Goal: Information Seeking & Learning: Find specific fact

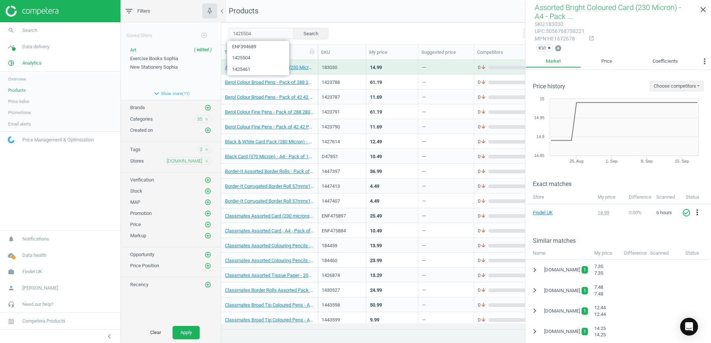
scroll to position [175, 0]
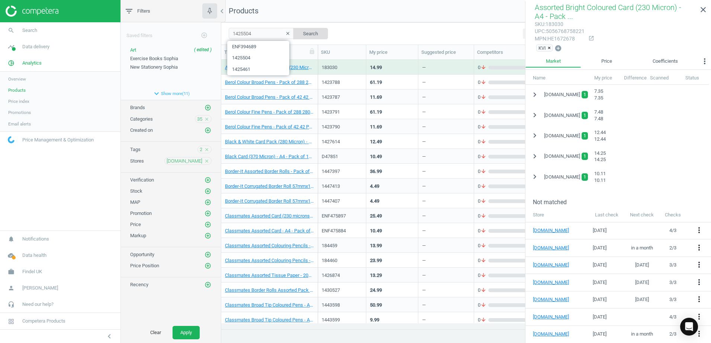
click at [309, 33] on button "Search" at bounding box center [310, 33] width 35 height 11
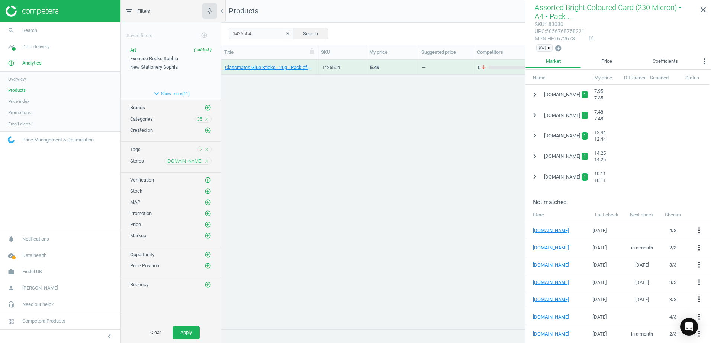
click at [316, 63] on div "Classmates Glue Sticks - 20g - Pack of 12 12 Pack" at bounding box center [269, 67] width 97 height 15
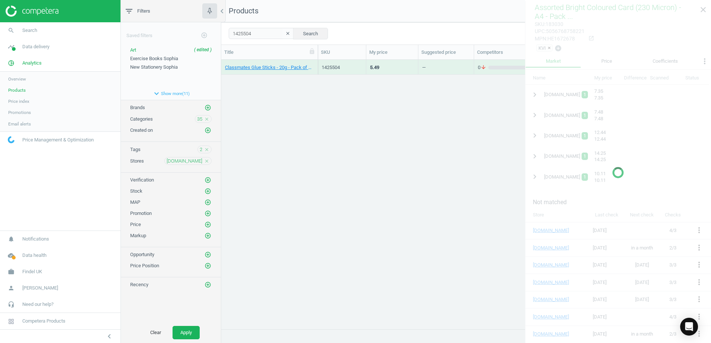
click at [316, 63] on div "Classmates Glue Sticks - 20g - Pack of 12 12 Pack" at bounding box center [269, 67] width 97 height 15
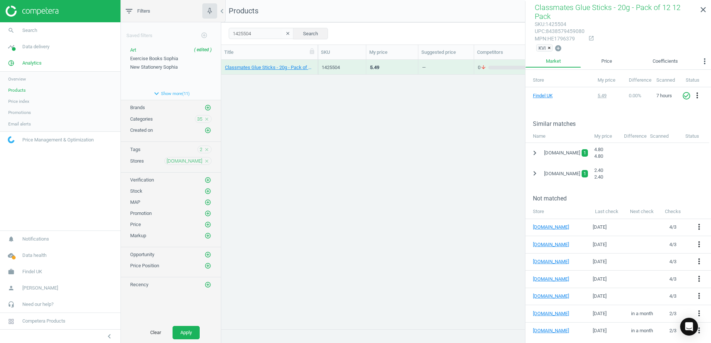
scroll to position [105, 0]
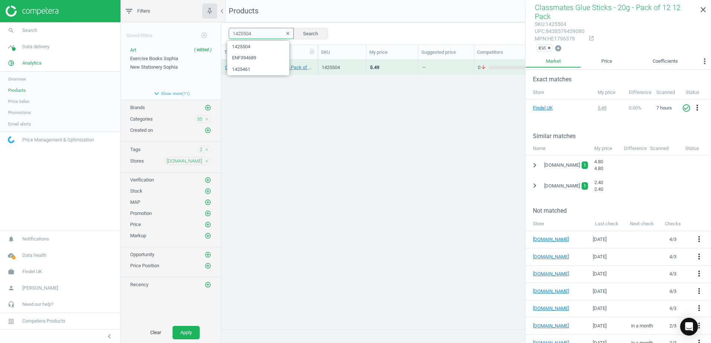
drag, startPoint x: 247, startPoint y: 35, endPoint x: 219, endPoint y: 35, distance: 27.5
click at [219, 35] on div "filter_list Filters chevron_left Saved filters add_circle_outline Art ( edited …" at bounding box center [416, 171] width 590 height 343
paste input "687"
type input "1426874"
click at [310, 36] on button "Search" at bounding box center [310, 33] width 35 height 11
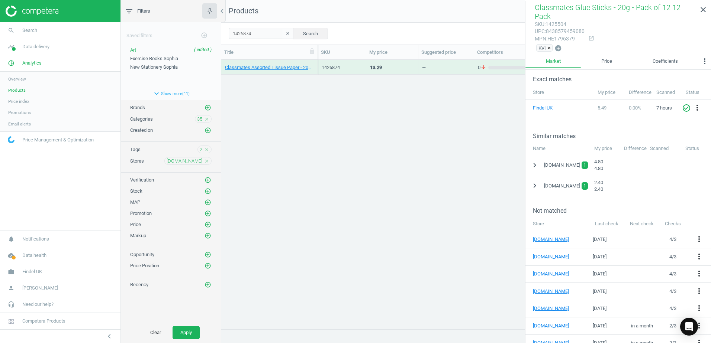
click at [316, 64] on div "Classmates Assorted Tissue Paper - 200 Sheets 200 Pack" at bounding box center [269, 67] width 97 height 15
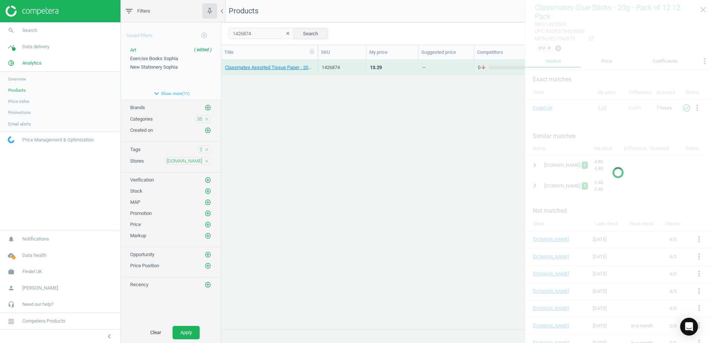
scroll to position [135, 0]
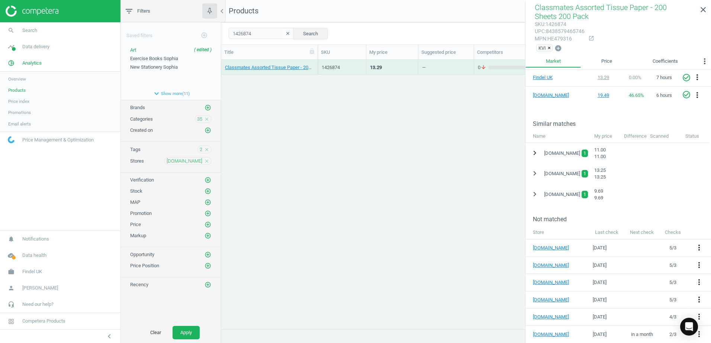
click at [532, 155] on icon "chevron_right" at bounding box center [534, 153] width 9 height 9
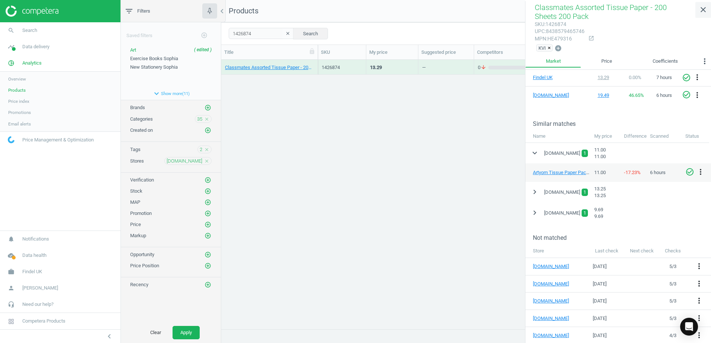
click at [707, 13] on icon "close" at bounding box center [703, 9] width 9 height 9
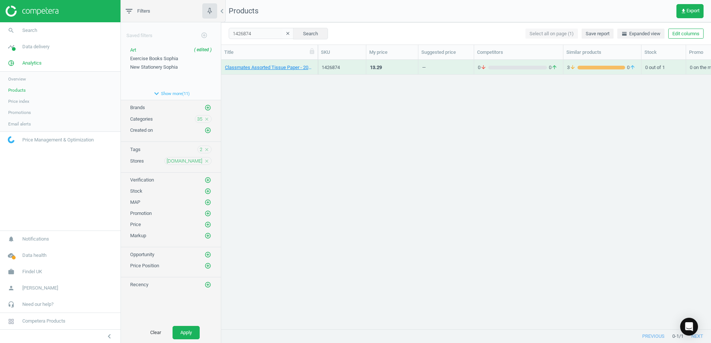
click at [285, 33] on icon "clear" at bounding box center [287, 33] width 5 height 5
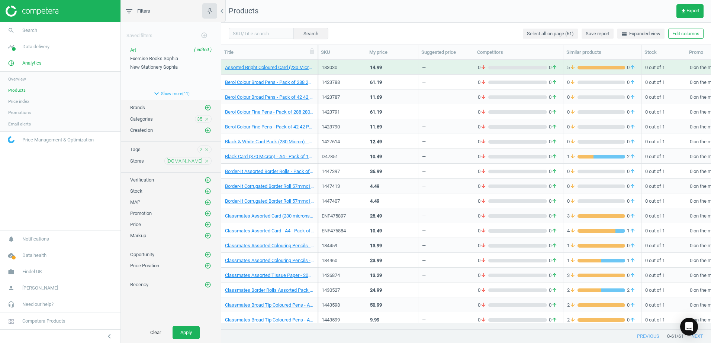
click at [205, 150] on icon "close" at bounding box center [206, 149] width 5 height 5
click at [207, 162] on icon "close" at bounding box center [206, 160] width 5 height 5
click at [194, 328] on button "Apply" at bounding box center [185, 332] width 27 height 13
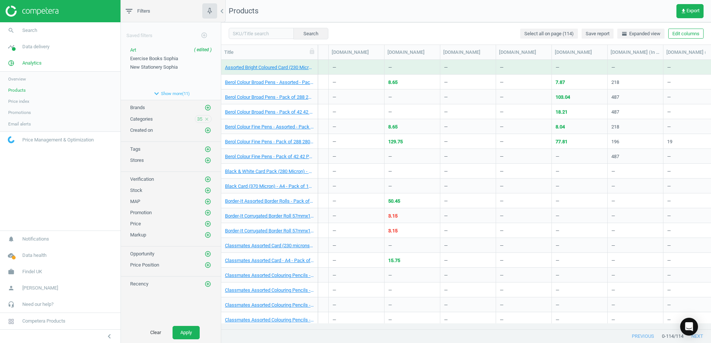
click at [313, 62] on div "Assorted Bright Coloured Card (230 Micron) - A4 - Pack of 250 250 Pack" at bounding box center [269, 67] width 89 height 13
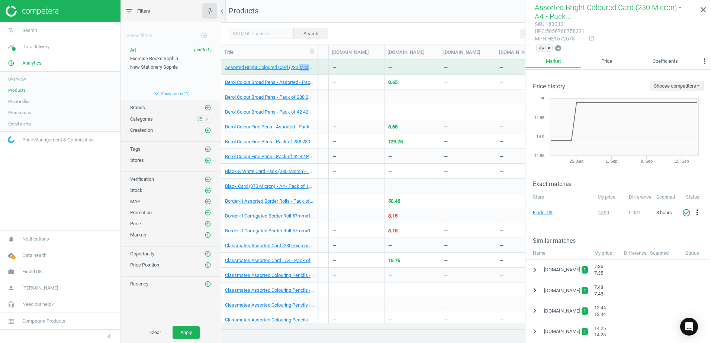
click at [533, 291] on icon "chevron_right" at bounding box center [534, 290] width 9 height 9
click at [315, 61] on div "Assorted Bright Coloured Card (230 Micron) - A4 - Pack of 250 250 Pack" at bounding box center [269, 67] width 97 height 15
click at [703, 12] on icon "close" at bounding box center [703, 9] width 9 height 9
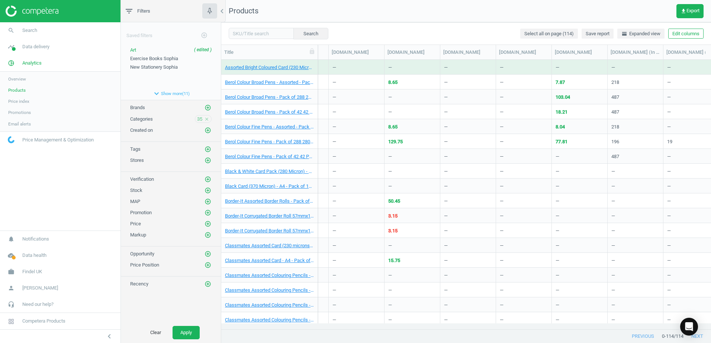
click at [313, 63] on div "Assorted Bright Coloured Card (230 Micron) - A4 - Pack of 250 250 Pack" at bounding box center [269, 67] width 89 height 13
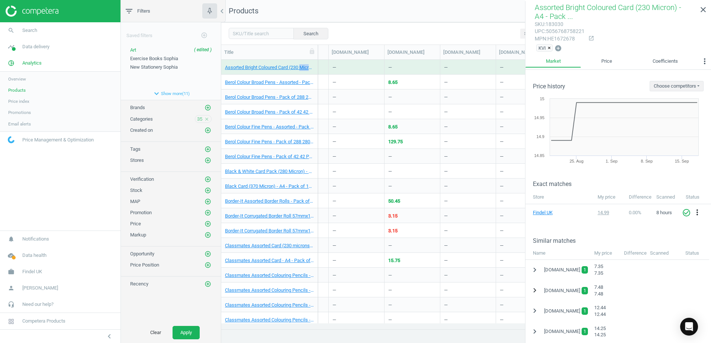
click at [533, 292] on icon "chevron_right" at bounding box center [534, 290] width 9 height 9
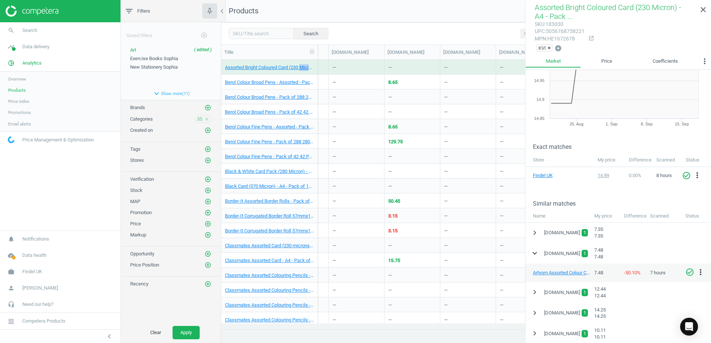
scroll to position [74, 0]
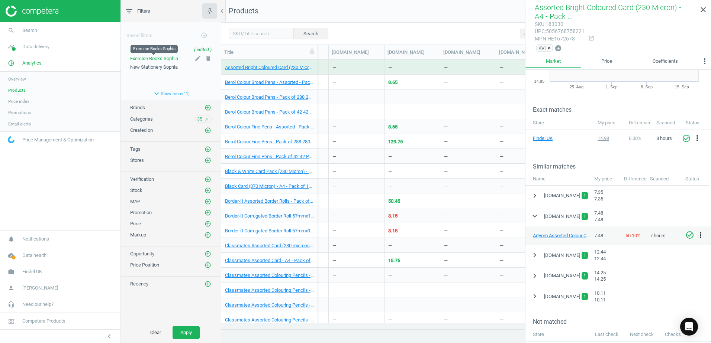
click at [163, 58] on span "Exercise Books Sophia" at bounding box center [154, 59] width 48 height 6
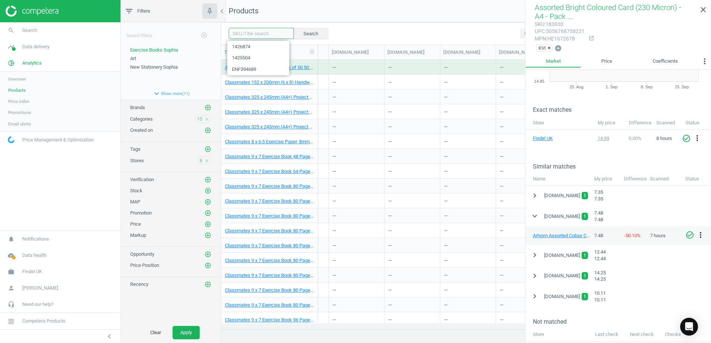
click at [253, 34] on input "text" at bounding box center [261, 33] width 65 height 11
type input "1443523"
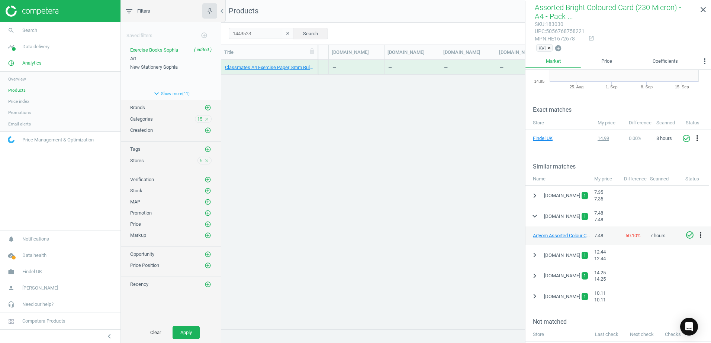
click at [313, 60] on div "Classmates A4 Exercise Paper, 8mm Ruled With Margin, 2 Hole Punched - 5 [PERSON…" at bounding box center [269, 67] width 97 height 15
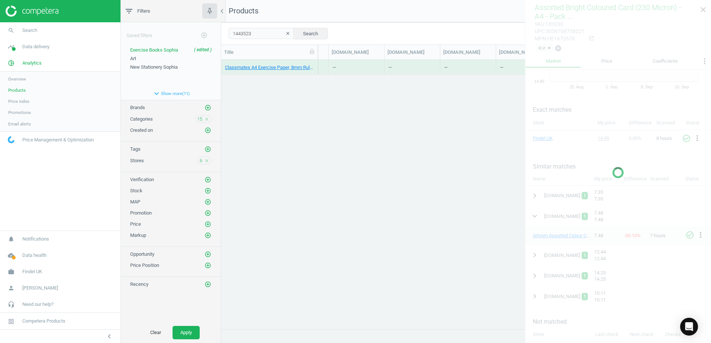
click at [313, 60] on div "Classmates A4 Exercise Paper, 8mm Ruled With Margin, 2 Hole Punched - 5 [PERSON…" at bounding box center [269, 67] width 97 height 15
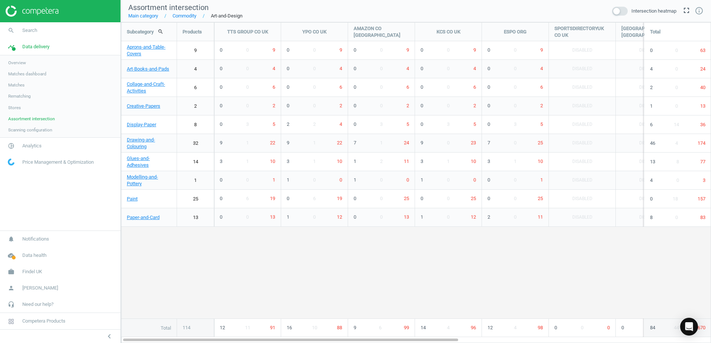
scroll to position [333, 601]
click at [148, 18] on link "Main category" at bounding box center [143, 16] width 30 height 7
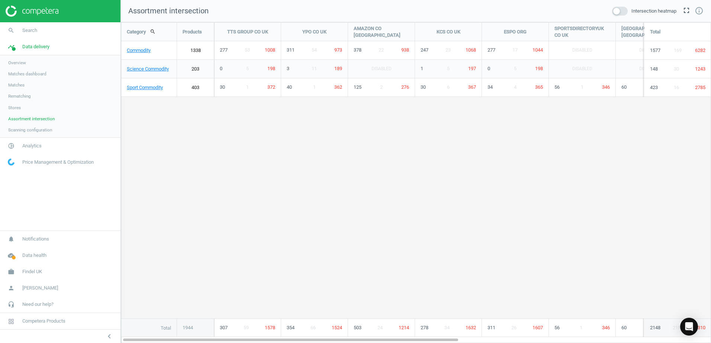
scroll to position [333, 601]
click at [141, 51] on link "Commodity" at bounding box center [148, 50] width 55 height 19
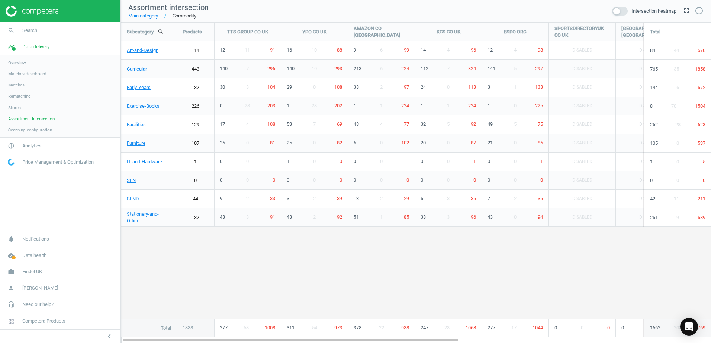
scroll to position [333, 601]
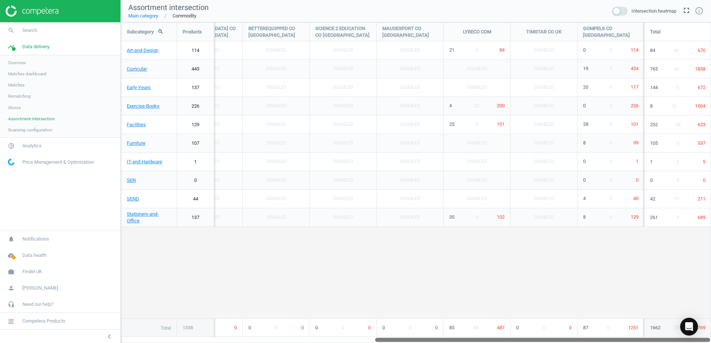
drag, startPoint x: 395, startPoint y: 340, endPoint x: 645, endPoint y: 340, distance: 250.6
click at [645, 340] on div at bounding box center [542, 340] width 335 height 6
click at [633, 69] on span "424" at bounding box center [634, 69] width 8 height 6
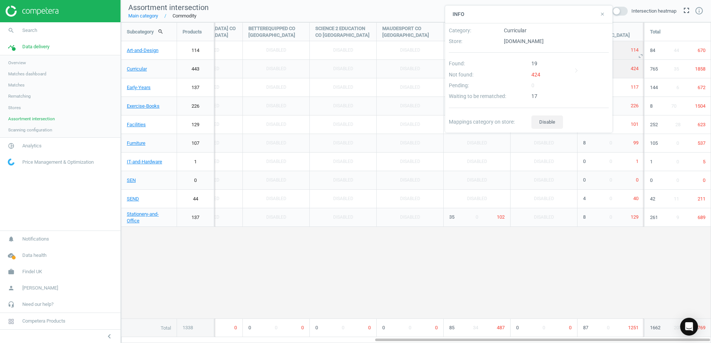
click at [633, 51] on span "114" at bounding box center [634, 50] width 8 height 6
click at [589, 274] on div "Subcategory search Products TTS GROUP CO UK YPO CO UK AMAZON CO UK KCS CO UK ES…" at bounding box center [415, 180] width 589 height 315
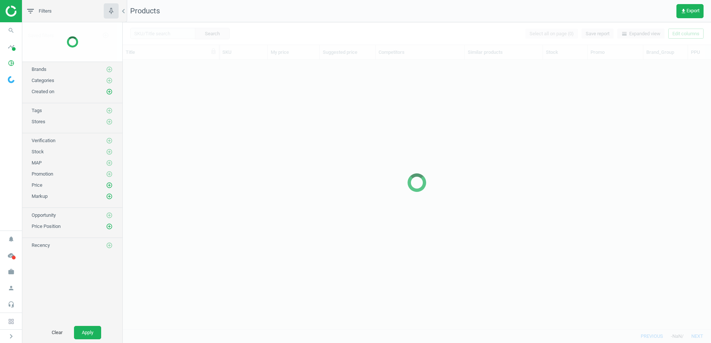
scroll to position [258, 583]
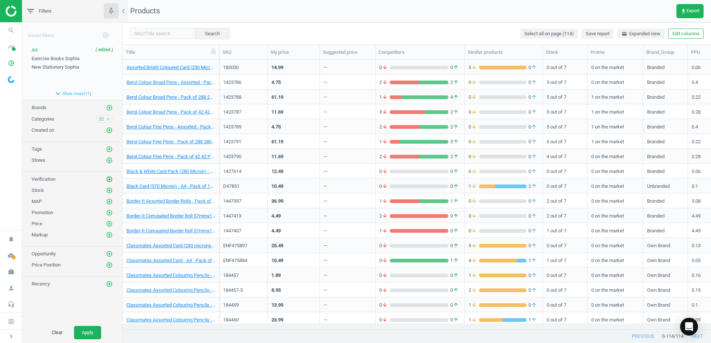
click at [109, 178] on icon "add_circle_outline" at bounding box center [109, 179] width 7 height 7
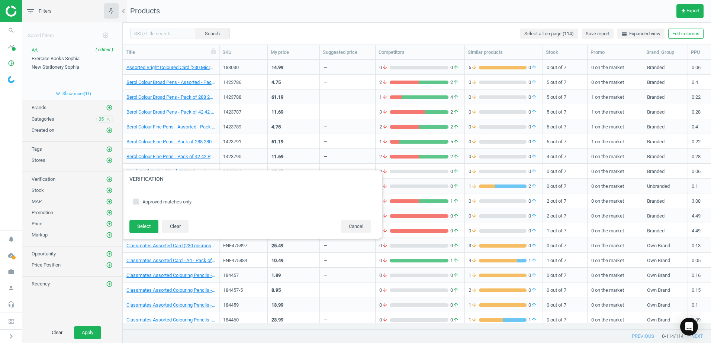
click at [136, 200] on input "Approved matches only" at bounding box center [136, 201] width 5 height 5
checkbox input "true"
click at [136, 225] on button "Select" at bounding box center [143, 226] width 29 height 13
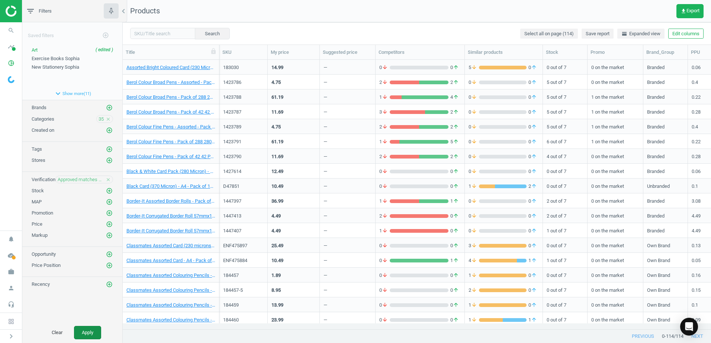
click at [91, 332] on button "Apply" at bounding box center [87, 332] width 27 height 13
click at [108, 180] on icon "close" at bounding box center [108, 179] width 5 height 5
click at [15, 48] on span at bounding box center [14, 49] width 4 height 4
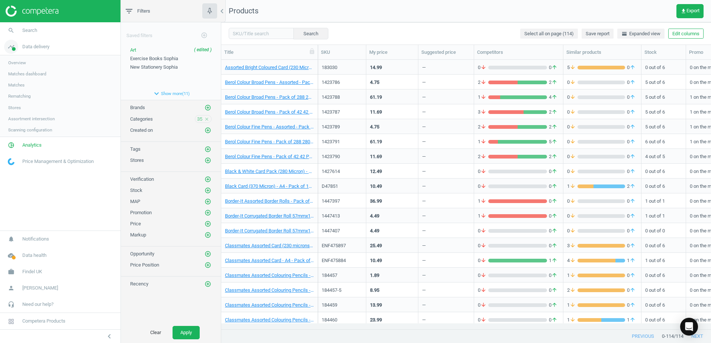
scroll to position [258, 484]
click at [21, 74] on span "Matches dashboard" at bounding box center [27, 74] width 38 height 6
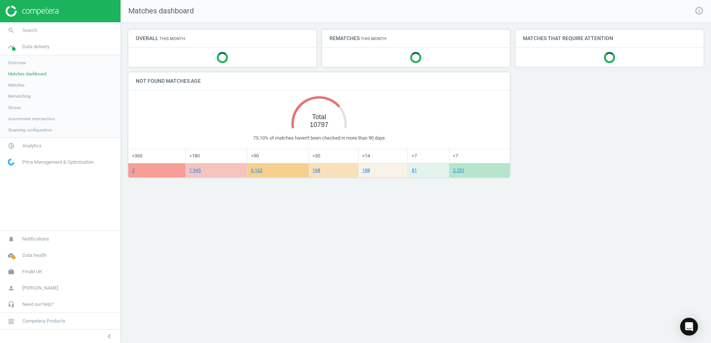
click at [15, 85] on span "Matches" at bounding box center [16, 85] width 16 height 6
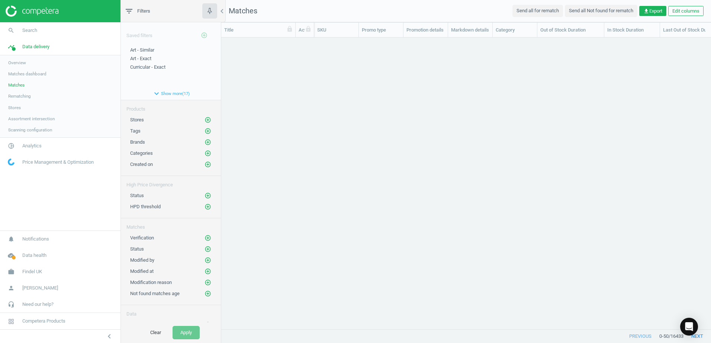
scroll to position [281, 484]
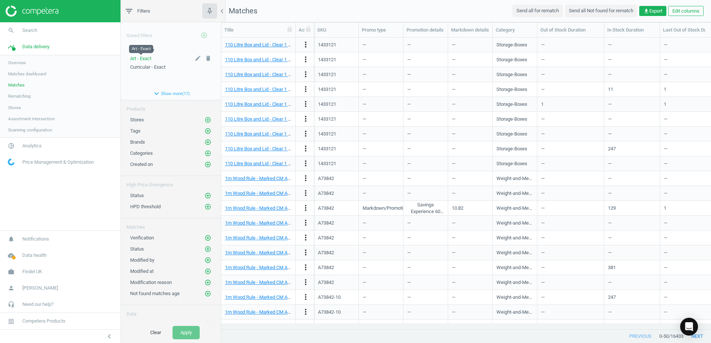
click at [146, 57] on span "Art - Exact" at bounding box center [140, 59] width 21 height 6
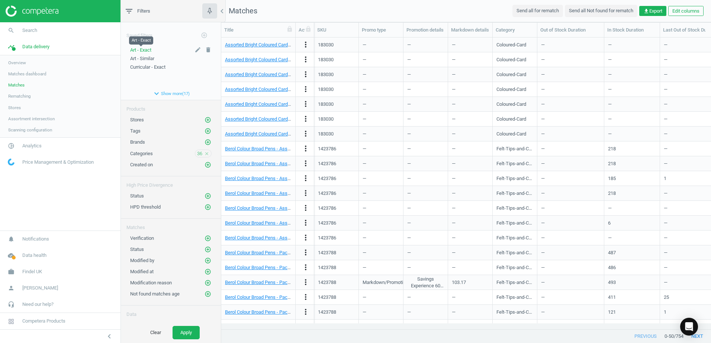
click at [145, 51] on span "Art - Exact" at bounding box center [140, 50] width 21 height 6
click at [204, 238] on icon "add_circle_outline" at bounding box center [207, 238] width 7 height 7
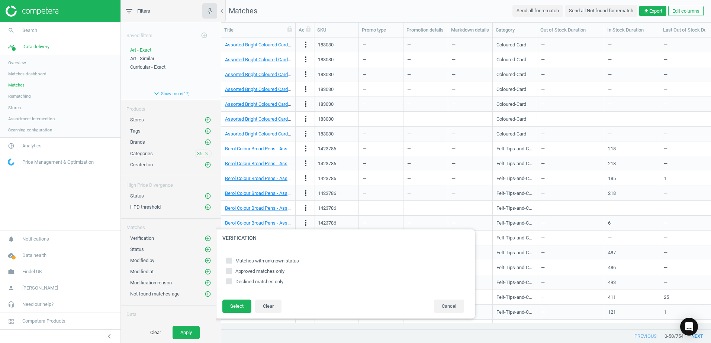
click at [231, 263] on input "Matches with unknown status" at bounding box center [229, 260] width 5 height 5
click at [227, 263] on input "Matches with unknown status" at bounding box center [229, 260] width 5 height 5
checkbox input "false"
click at [227, 272] on input "Approved matches only" at bounding box center [229, 271] width 5 height 5
checkbox input "true"
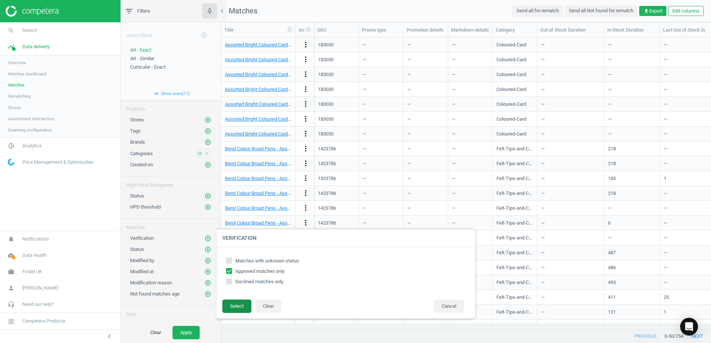
click at [239, 311] on button "Select" at bounding box center [236, 306] width 29 height 13
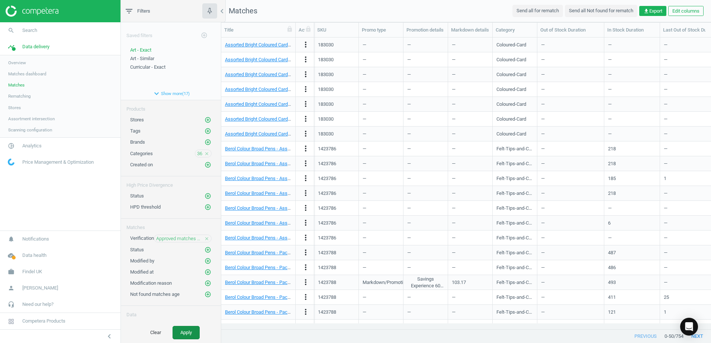
click at [189, 331] on button "Apply" at bounding box center [185, 332] width 27 height 13
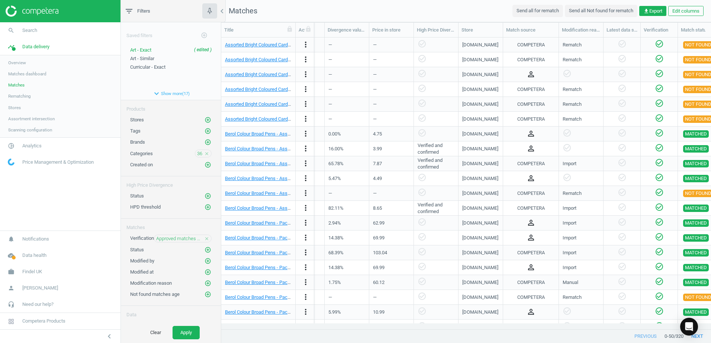
scroll to position [0, 500]
click at [147, 59] on span "Art - Similar" at bounding box center [142, 59] width 24 height 6
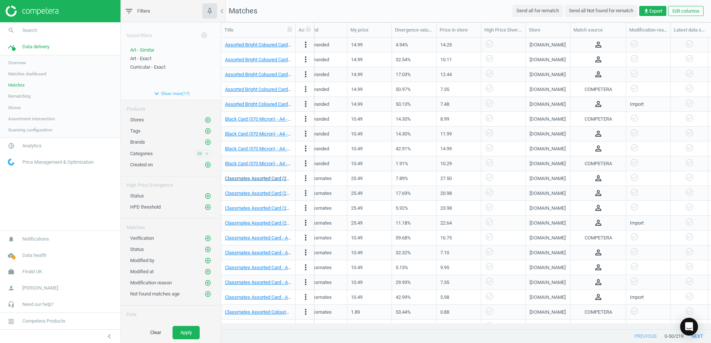
scroll to position [0, 432]
click at [168, 94] on button "expand_more Show more ( 17 )" at bounding box center [171, 93] width 100 height 13
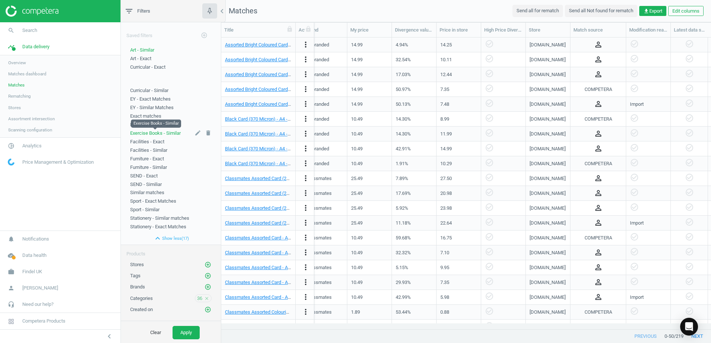
click at [148, 133] on span "Exercise Books - Similar" at bounding box center [155, 133] width 51 height 6
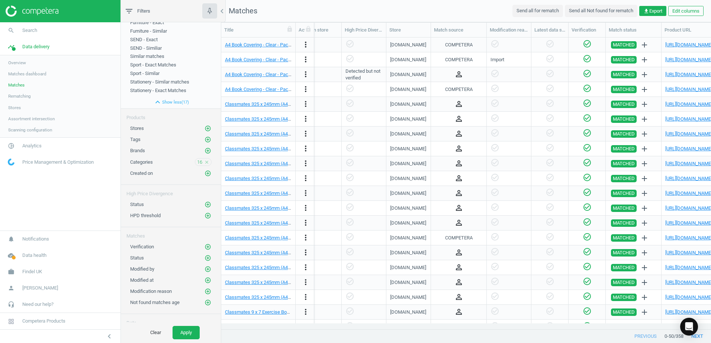
scroll to position [149, 0]
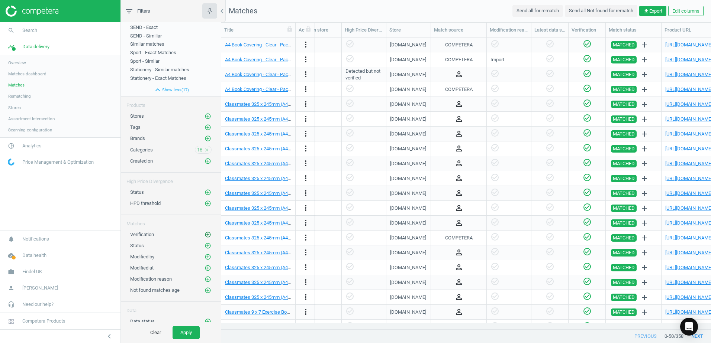
click at [204, 235] on icon "add_circle_outline" at bounding box center [207, 235] width 7 height 7
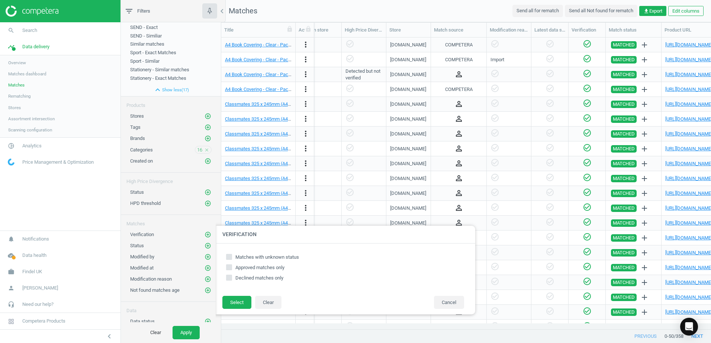
click at [230, 258] on input "Matches with unknown status" at bounding box center [229, 257] width 5 height 5
checkbox input "true"
click at [236, 306] on button "Select" at bounding box center [236, 302] width 29 height 13
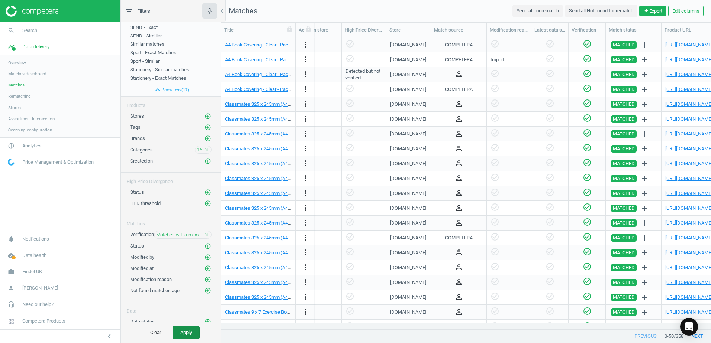
click at [190, 333] on button "Apply" at bounding box center [185, 332] width 27 height 13
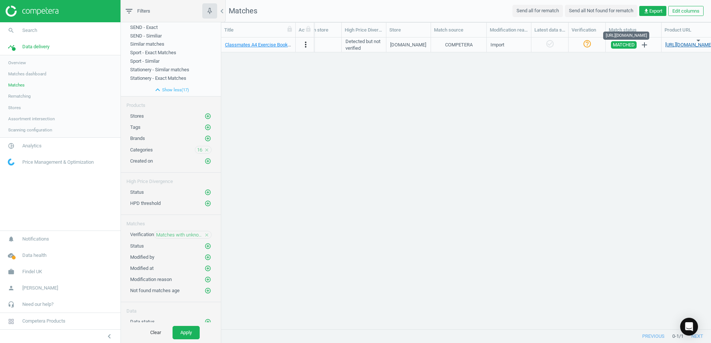
click at [678, 46] on link "https://www.gompels.co.uk/product/product/?product_id=7694" at bounding box center [688, 45] width 47 height 6
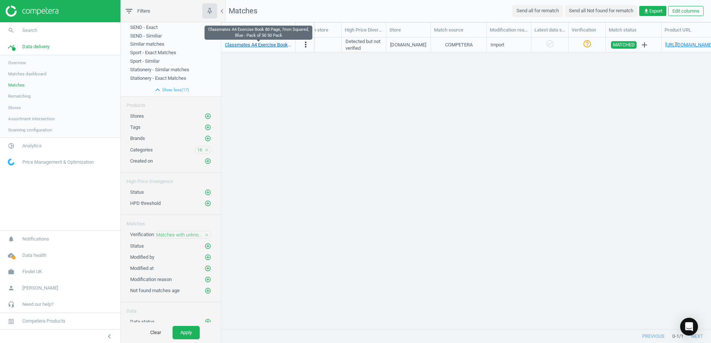
click at [270, 46] on link "Classmates A4 Exercise Book 80 Page, 7mm Squared, Blue - Pack of 50 50 Pack" at bounding box center [309, 45] width 169 height 6
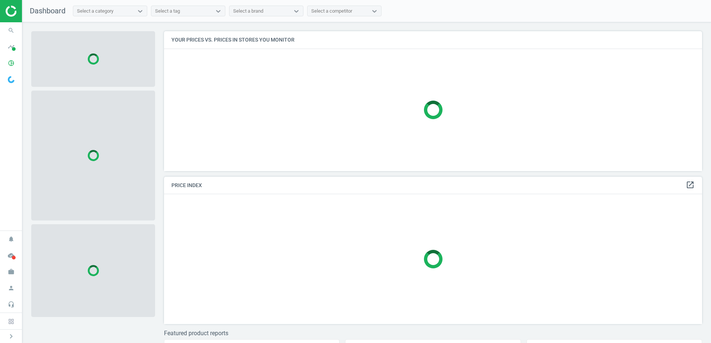
scroll to position [151, 544]
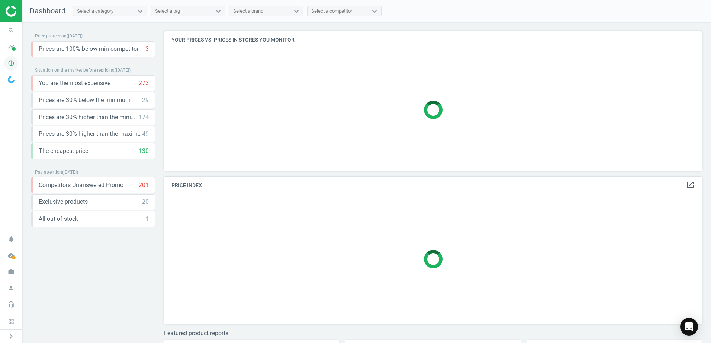
click at [12, 66] on icon "pie_chart_outlined" at bounding box center [11, 63] width 14 height 14
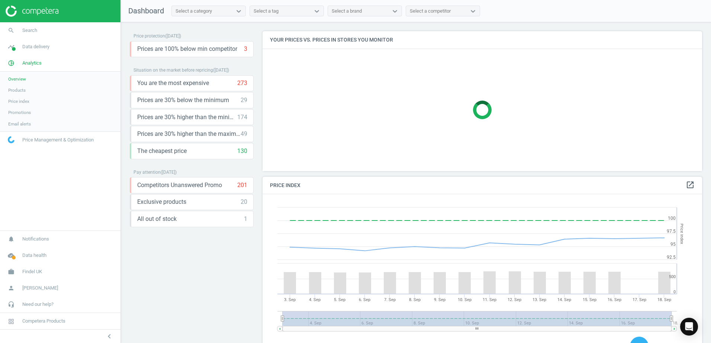
scroll to position [183, 445]
click at [16, 90] on span "Products" at bounding box center [16, 90] width 17 height 6
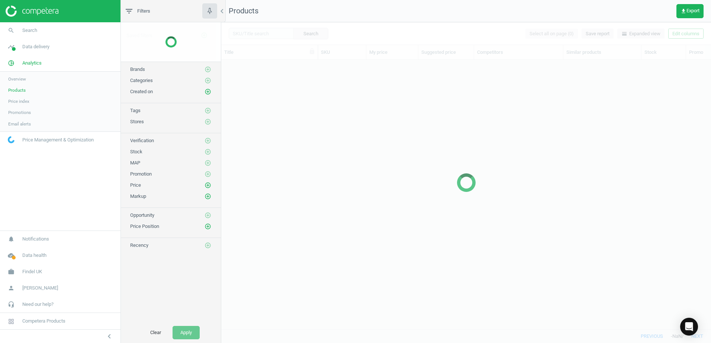
scroll to position [258, 484]
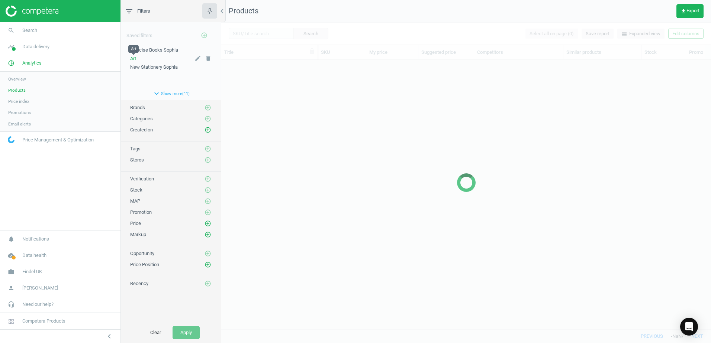
click at [134, 59] on span "Art" at bounding box center [133, 59] width 6 height 6
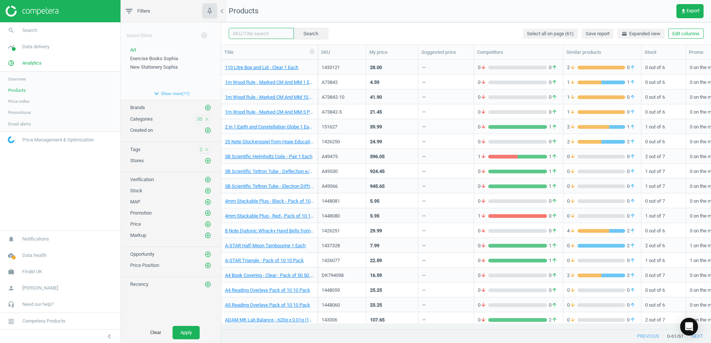
click at [250, 35] on input "text" at bounding box center [261, 33] width 65 height 11
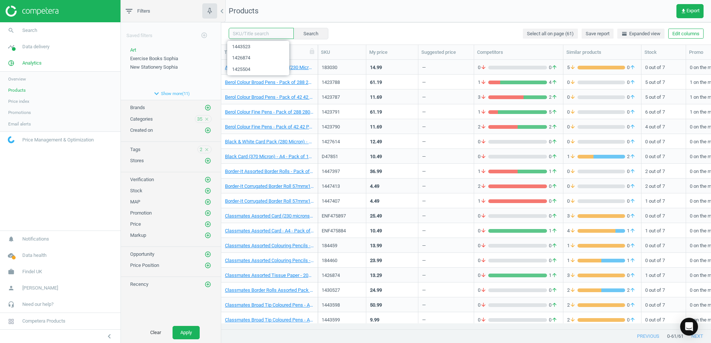
paste input "1447410"
click at [313, 32] on button "Search" at bounding box center [310, 33] width 35 height 11
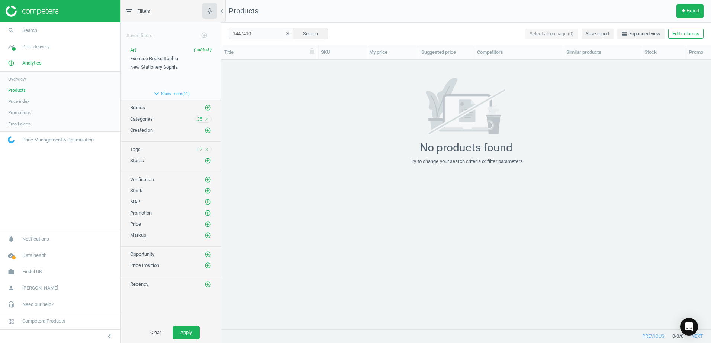
click at [206, 150] on icon "close" at bounding box center [206, 149] width 5 height 5
click at [185, 332] on button "Apply" at bounding box center [185, 332] width 27 height 13
click at [258, 34] on input "1447410" at bounding box center [261, 33] width 65 height 11
click at [311, 31] on button "Search" at bounding box center [310, 33] width 35 height 11
drag, startPoint x: 259, startPoint y: 32, endPoint x: 215, endPoint y: 34, distance: 44.3
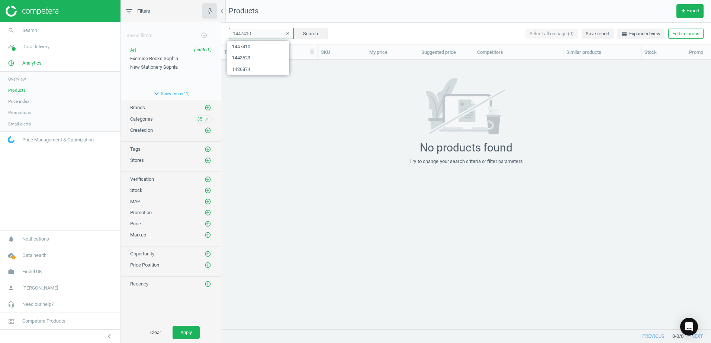
click at [215, 34] on div "filter_list Filters chevron_left Saved filters add_circle_outline Art ( edited …" at bounding box center [416, 171] width 590 height 343
paste input "30527"
type input "1430527"
click at [306, 35] on button "Search" at bounding box center [310, 33] width 35 height 11
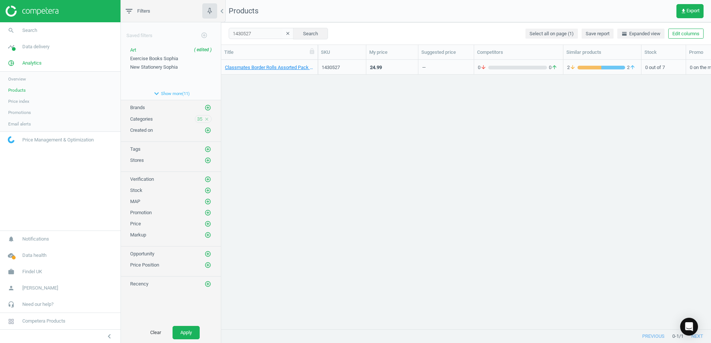
click at [315, 62] on div "Classmates Border Rolls Assorted Pack of 10 10 Pack" at bounding box center [269, 67] width 97 height 15
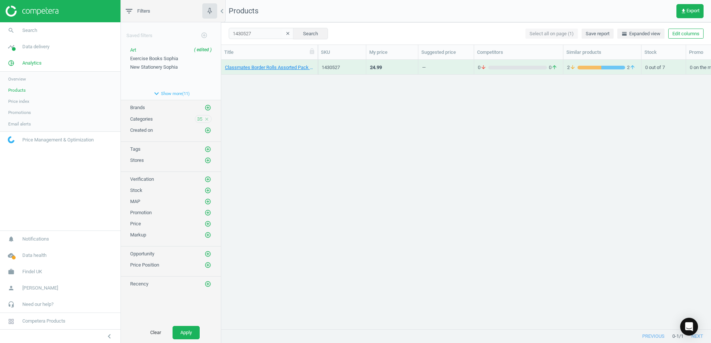
click at [315, 62] on div "Classmates Border Rolls Assorted Pack of 10 10 Pack" at bounding box center [269, 67] width 97 height 15
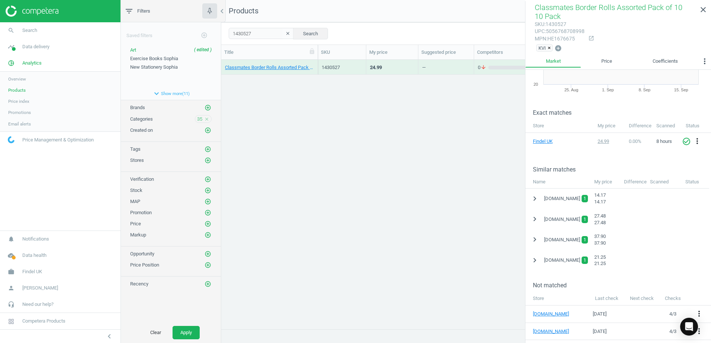
scroll to position [74, 0]
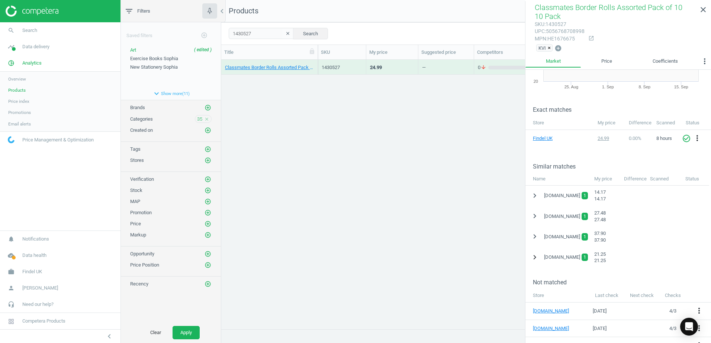
click at [534, 257] on icon "chevron_right" at bounding box center [534, 257] width 9 height 9
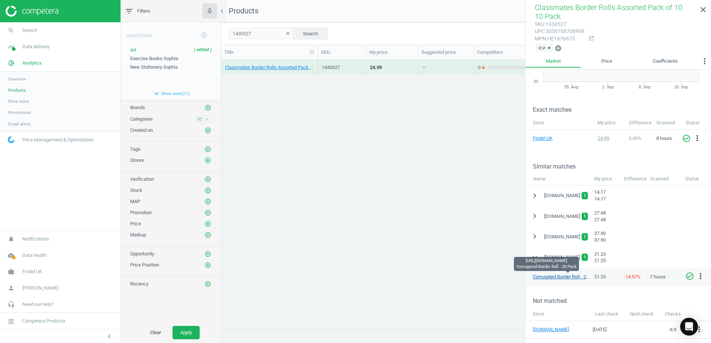
click at [553, 277] on link "Corrugated Border Roll - 20 Pack" at bounding box center [567, 277] width 68 height 6
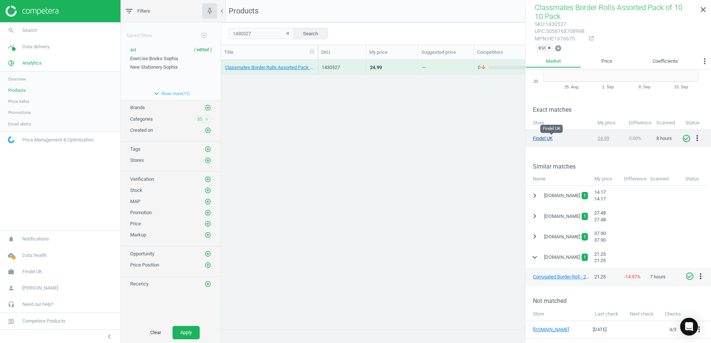
click at [542, 139] on link "Findel UK" at bounding box center [551, 138] width 37 height 7
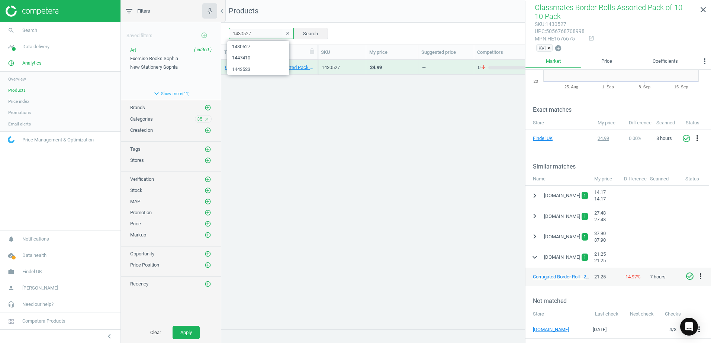
drag, startPoint x: 255, startPoint y: 33, endPoint x: 210, endPoint y: 36, distance: 44.7
click at [210, 36] on div "filter_list Filters chevron_left Saved filters add_circle_outline Art ( edited …" at bounding box center [416, 171] width 590 height 343
paste input "7814"
click at [297, 32] on button "Search" at bounding box center [310, 33] width 35 height 11
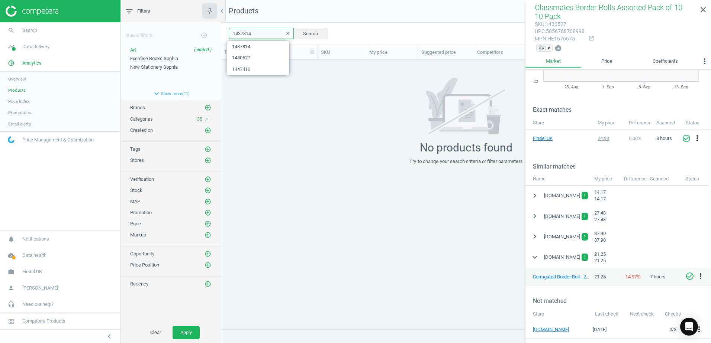
drag, startPoint x: 254, startPoint y: 35, endPoint x: 229, endPoint y: 36, distance: 25.3
click at [229, 36] on input "1437814" at bounding box center [261, 33] width 65 height 11
paste input "84457"
click at [298, 32] on button "Search" at bounding box center [310, 33] width 35 height 11
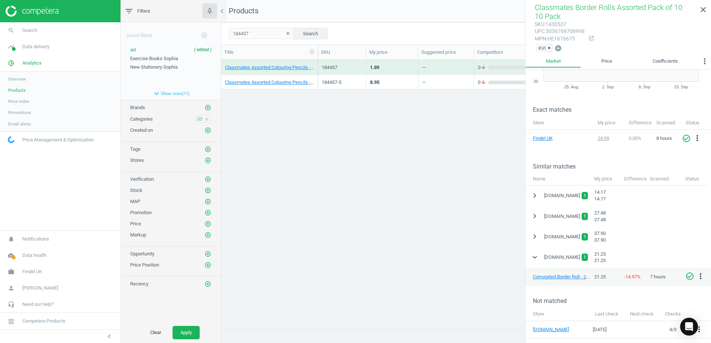
click at [316, 62] on div "Classmates Assorted Colouring Pencils - Pack of 12 12 Pack" at bounding box center [269, 67] width 97 height 15
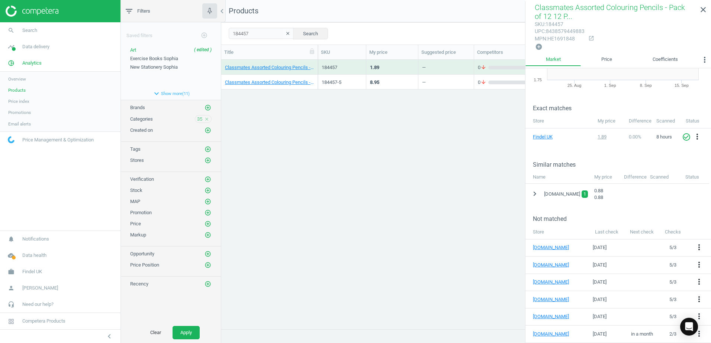
scroll to position [37, 0]
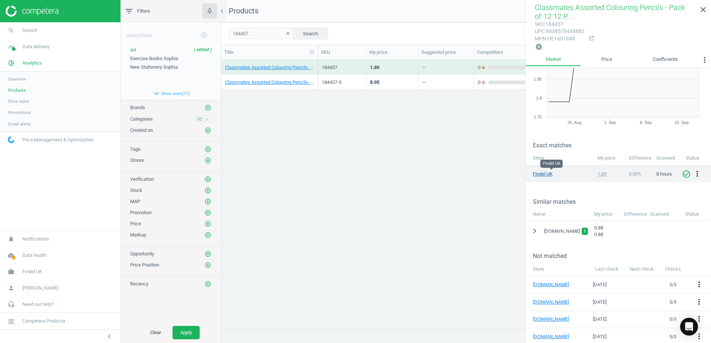
click at [541, 174] on link "Findel UK" at bounding box center [551, 174] width 37 height 7
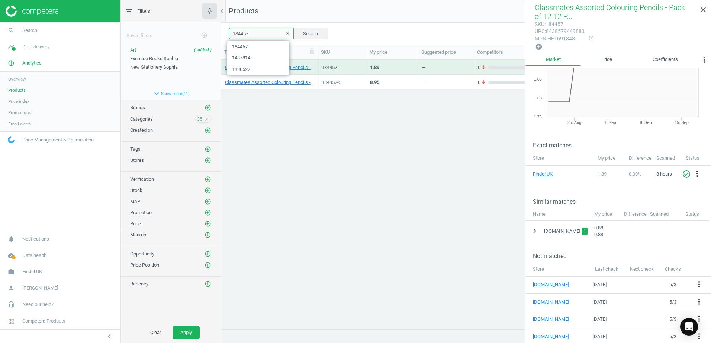
drag, startPoint x: 245, startPoint y: 33, endPoint x: 223, endPoint y: 33, distance: 22.7
click at [223, 33] on div "184457 clear Search Select all on page (2) Save report horizontal_split Expande…" at bounding box center [466, 33] width 490 height 22
paste input "55540"
click at [304, 30] on button "Search" at bounding box center [310, 33] width 35 height 11
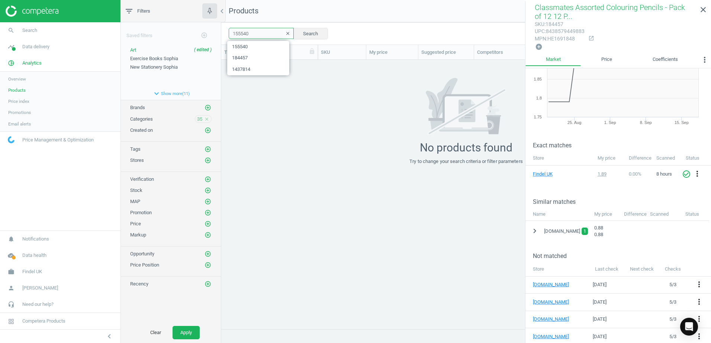
drag, startPoint x: 227, startPoint y: 35, endPoint x: 222, endPoint y: 35, distance: 5.6
click at [222, 35] on div "155540 clear Search Select all on page (0) Save report horizontal_split Expande…" at bounding box center [466, 33] width 490 height 22
paste input "44359"
click at [318, 36] on button "Search" at bounding box center [310, 33] width 35 height 11
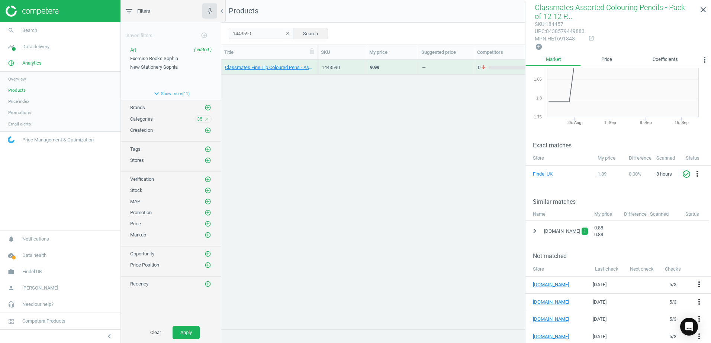
click at [315, 61] on div "Classmates Fine Tip Coloured Pens - Assorted - Pack of 40 40 Pack" at bounding box center [269, 67] width 97 height 15
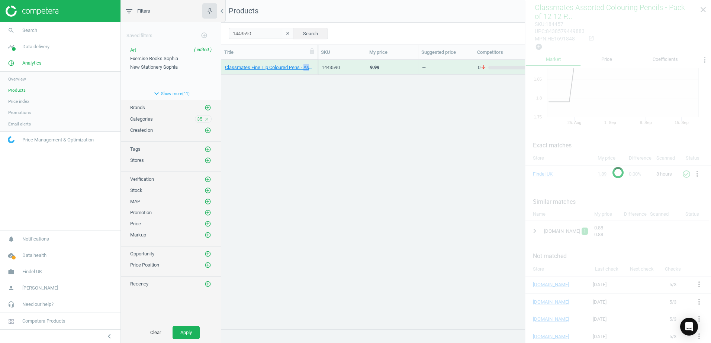
click at [315, 61] on div "Classmates Fine Tip Coloured Pens - Assorted - Pack of 40 40 Pack" at bounding box center [269, 67] width 97 height 15
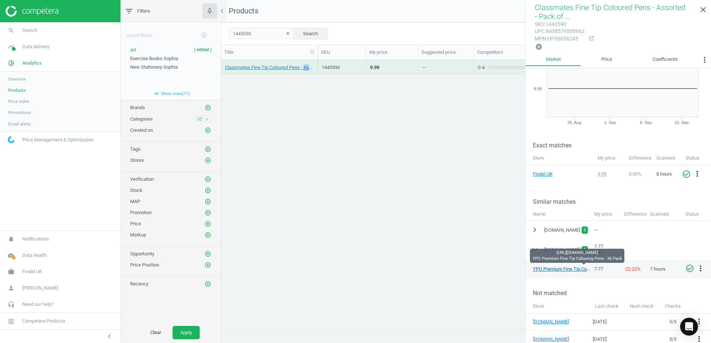
click at [557, 267] on link "YPO Premium Fine Tip Colouring Pens - 36 Pack" at bounding box center [583, 270] width 101 height 6
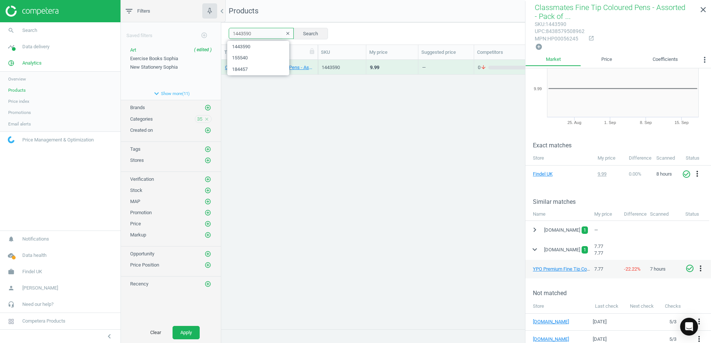
drag, startPoint x: 262, startPoint y: 36, endPoint x: 218, endPoint y: 34, distance: 43.9
click at [218, 34] on div "filter_list Filters chevron_left Saved filters add_circle_outline Art ( edited …" at bounding box center [416, 171] width 590 height 343
paste input "88"
click at [303, 31] on button "Search" at bounding box center [310, 33] width 35 height 11
click at [316, 63] on div "Classmates Fine Tip Colouring Pens Assorted - Pack of 288 288 Pack" at bounding box center [269, 67] width 97 height 15
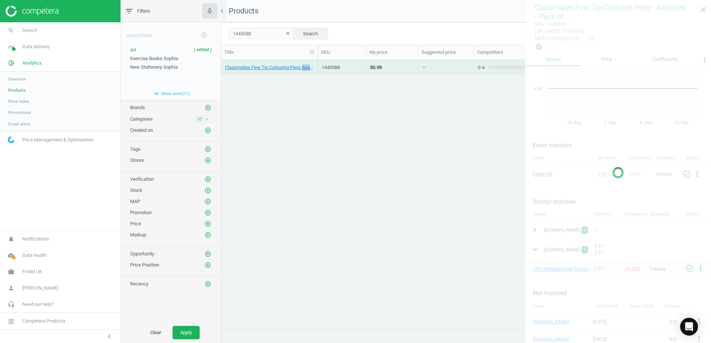
click at [316, 63] on div "Classmates Fine Tip Colouring Pens Assorted - Pack of 288 288 Pack" at bounding box center [269, 67] width 97 height 15
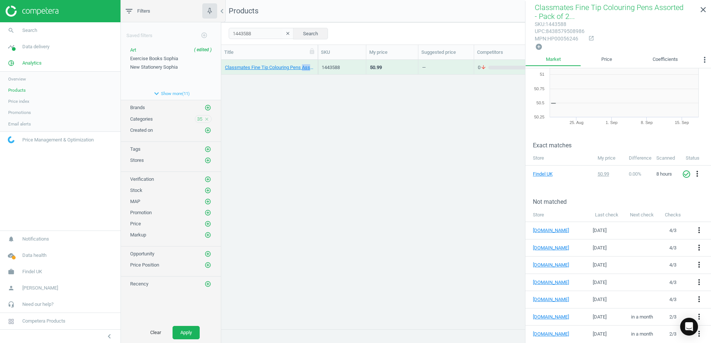
scroll to position [37, 0]
drag, startPoint x: 252, startPoint y: 33, endPoint x: 225, endPoint y: 34, distance: 26.4
click at [225, 34] on div "1443588 clear Search Select all on page (1) Save report horizontal_split Expand…" at bounding box center [466, 33] width 490 height 22
paste input "ENF394689"
click at [297, 31] on button "Search" at bounding box center [310, 33] width 35 height 11
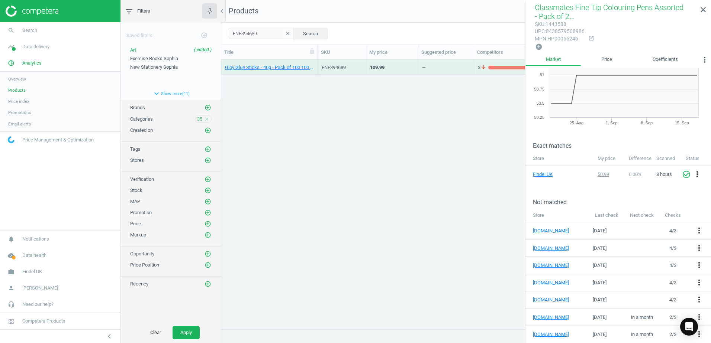
click at [314, 62] on div "Gloy Glue Sticks - 40g - Pack of 100 100 Pack" at bounding box center [269, 67] width 97 height 15
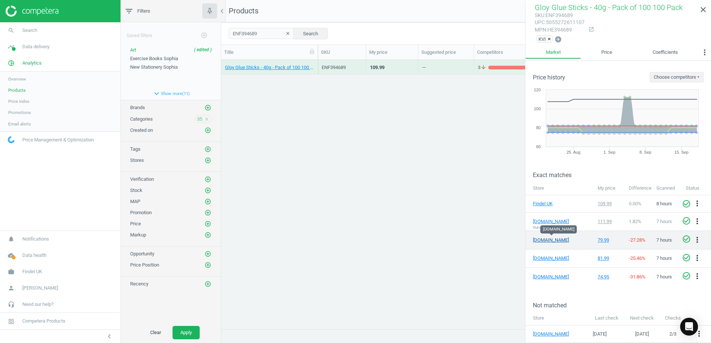
click at [538, 237] on link "[DOMAIN_NAME]" at bounding box center [551, 240] width 37 height 7
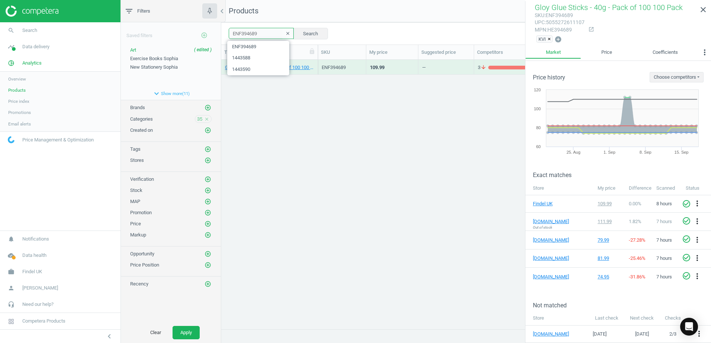
drag, startPoint x: 262, startPoint y: 32, endPoint x: 208, endPoint y: 33, distance: 54.7
click at [208, 33] on div "filter_list Filters chevron_left Saved filters add_circle_outline Art ( edited …" at bounding box center [416, 171] width 590 height 343
paste input "1445065"
click at [300, 33] on button "Search" at bounding box center [310, 33] width 35 height 11
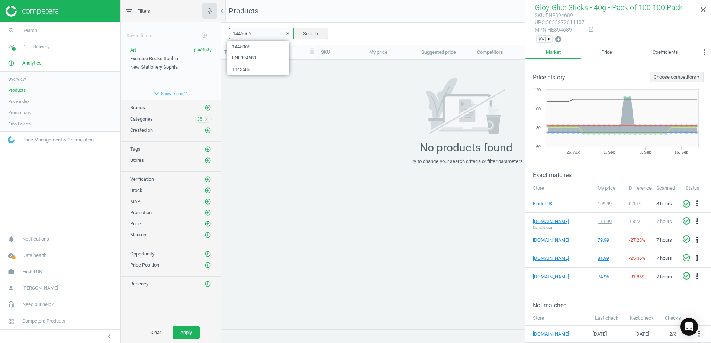
drag, startPoint x: 254, startPoint y: 29, endPoint x: 222, endPoint y: 32, distance: 32.0
click at [222, 32] on div "1445065 clear Search Select all on page (0) Save report horizontal_split Expand…" at bounding box center [466, 33] width 490 height 22
paste input "G60942"
click at [309, 31] on button "Search" at bounding box center [310, 33] width 35 height 11
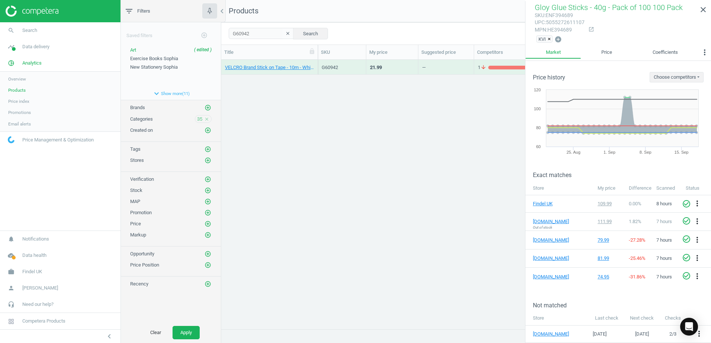
click at [314, 62] on div "VELCRO Brand Stick on Tape - 10m - White 1 Each" at bounding box center [269, 67] width 97 height 15
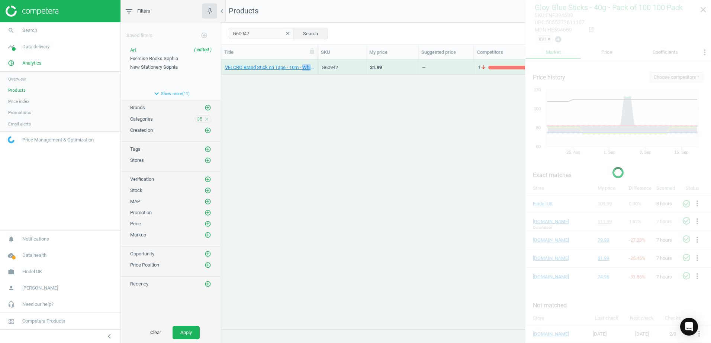
click at [314, 62] on div "VELCRO Brand Stick on Tape - 10m - White 1 Each" at bounding box center [269, 67] width 97 height 15
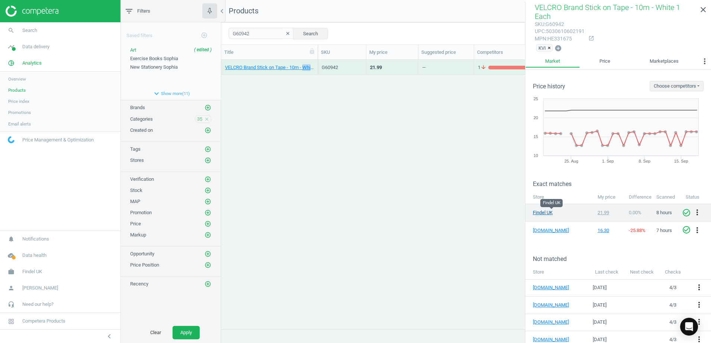
click at [546, 213] on link "Findel UK" at bounding box center [551, 213] width 37 height 7
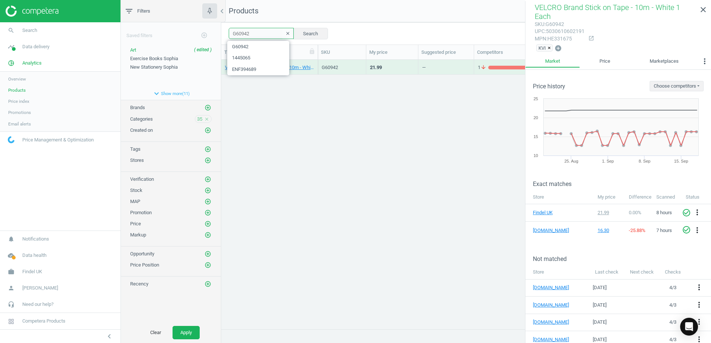
drag, startPoint x: 256, startPoint y: 32, endPoint x: 230, endPoint y: 32, distance: 26.0
click at [230, 32] on input "G60942" at bounding box center [261, 33] width 65 height 11
paste input "1448958"
click at [322, 32] on div "1448958 clear Search Select all on page (1) Save report horizontal_split Expand…" at bounding box center [466, 33] width 490 height 22
click at [308, 32] on button "Search" at bounding box center [310, 33] width 35 height 11
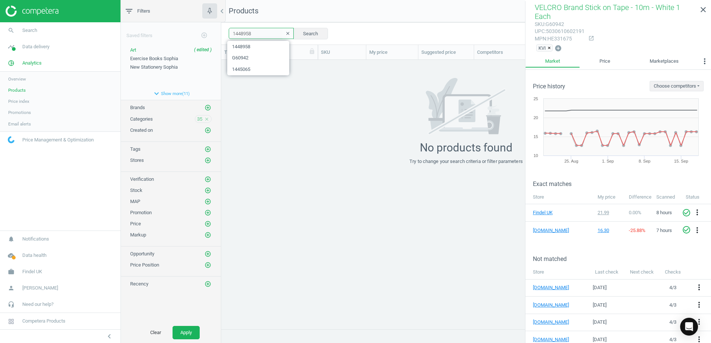
drag, startPoint x: 244, startPoint y: 33, endPoint x: 217, endPoint y: 31, distance: 26.8
click at [217, 31] on div "filter_list Filters chevron_left Saved filters add_circle_outline Art ( edited …" at bounding box center [416, 171] width 590 height 343
paste input "86806"
click at [313, 30] on button "Search" at bounding box center [310, 33] width 35 height 11
drag, startPoint x: 254, startPoint y: 36, endPoint x: 211, endPoint y: 33, distance: 43.6
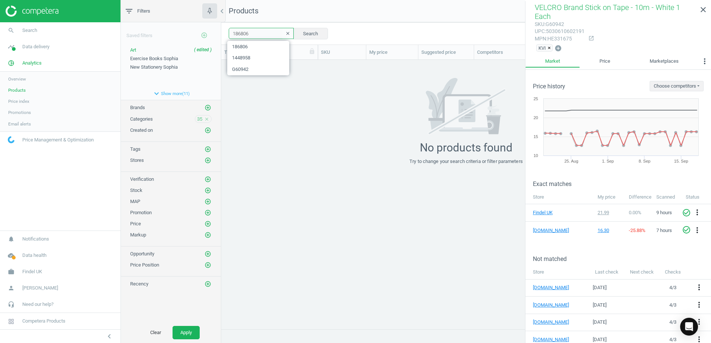
click at [211, 33] on div "filter_list Filters chevron_left Saved filters add_circle_outline Art ( edited …" at bounding box center [416, 171] width 590 height 343
paste input "444142"
click at [305, 33] on button "Search" at bounding box center [310, 33] width 35 height 11
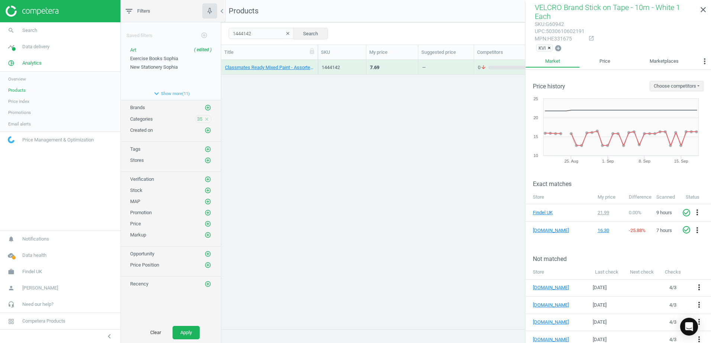
click at [313, 64] on div "Classmates Ready Mixed Paint - Assorted - 500ml - Pack of 6 6 Pack" at bounding box center [269, 67] width 89 height 13
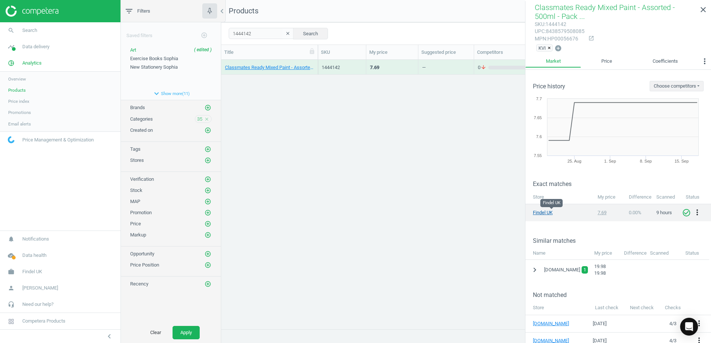
click at [541, 213] on link "Findel UK" at bounding box center [551, 213] width 37 height 7
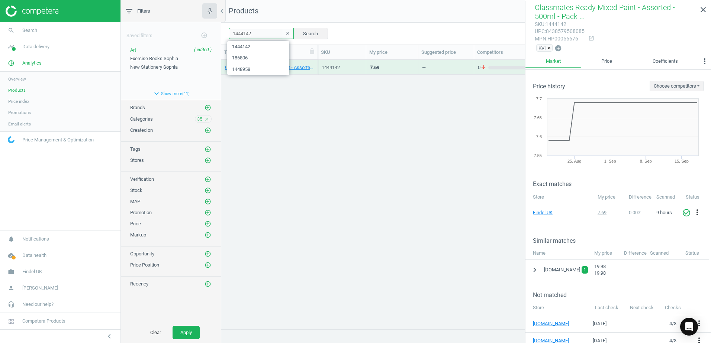
drag, startPoint x: 256, startPoint y: 35, endPoint x: 227, endPoint y: 29, distance: 29.7
click at [227, 29] on div "1444142 clear Search Select all on page (1) Save report horizontal_split Expand…" at bounding box center [466, 33] width 490 height 22
paste input "23374"
click at [297, 30] on button "Search" at bounding box center [310, 33] width 35 height 11
click at [315, 62] on div "Classmates Washable Paint - Black - 5L 1 Each" at bounding box center [269, 67] width 97 height 15
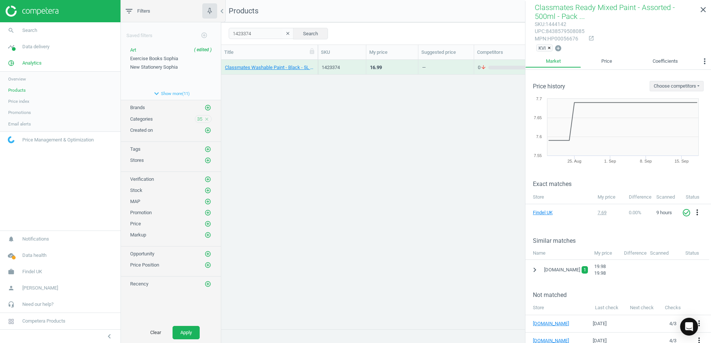
click at [315, 62] on div "Classmates Washable Paint - Black - 5L 1 Each" at bounding box center [269, 67] width 97 height 15
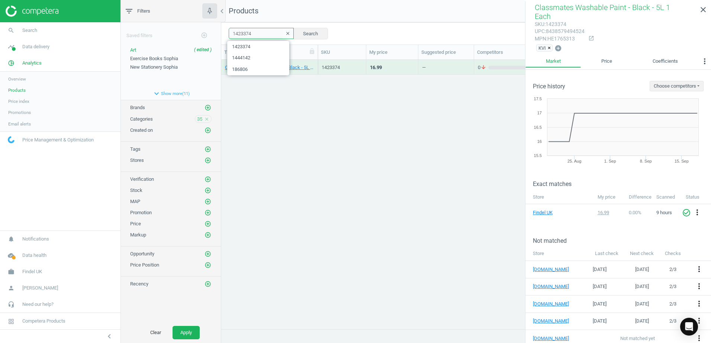
drag, startPoint x: 257, startPoint y: 32, endPoint x: 221, endPoint y: 32, distance: 35.3
click at [221, 32] on div "1423374 clear Search Select all on page (1) Save report horizontal_split Expand…" at bounding box center [466, 33] width 490 height 22
paste input "761"
click at [306, 32] on button "Search" at bounding box center [310, 33] width 35 height 11
click at [315, 62] on div "Black & White Card Pack (280 Micron) - A4 - 100 sheets of each colour 200 Pack" at bounding box center [269, 67] width 97 height 15
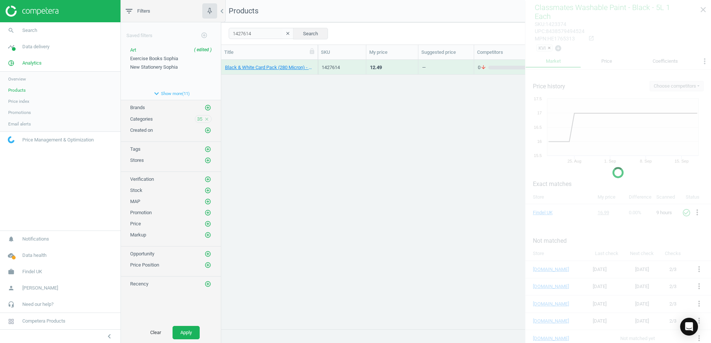
click at [315, 62] on div "Black & White Card Pack (280 Micron) - A4 - 100 sheets of each colour 200 Pack" at bounding box center [269, 67] width 97 height 15
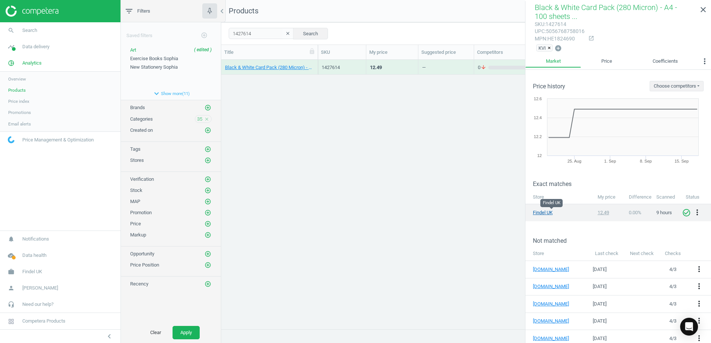
click at [536, 211] on link "Findel UK" at bounding box center [551, 213] width 37 height 7
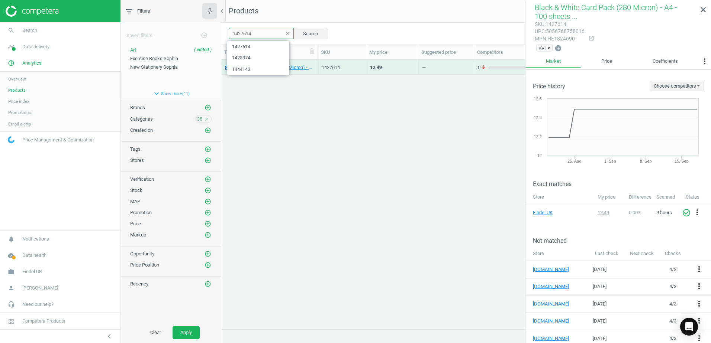
drag, startPoint x: 255, startPoint y: 32, endPoint x: 194, endPoint y: 35, distance: 60.6
click at [194, 35] on div "filter_list Filters chevron_left Saved filters add_circle_outline Art ( edited …" at bounding box center [416, 171] width 590 height 343
paste input "ENF323446"
type input "ENF323446"
click at [308, 33] on button "Search" at bounding box center [310, 33] width 35 height 11
